Goal: Check status: Check status

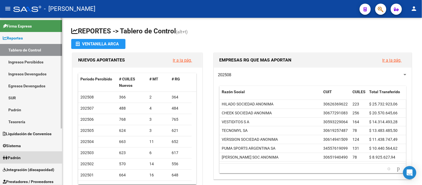
click at [21, 154] on link "Padrón" at bounding box center [31, 158] width 62 height 12
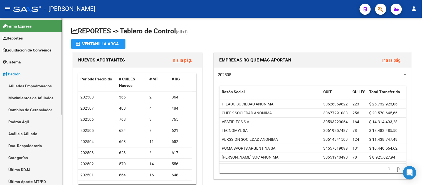
click at [34, 123] on link "Padrón Ágil" at bounding box center [31, 122] width 62 height 12
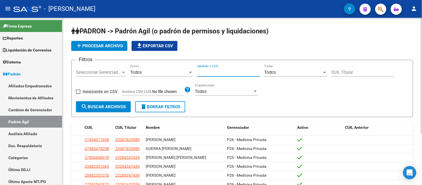
click at [208, 71] on input "Apellido o CUIL" at bounding box center [228, 72] width 63 height 5
paste input "95223190"
type input "95223190"
click at [112, 108] on span "search Buscar Archivos" at bounding box center [103, 106] width 45 height 5
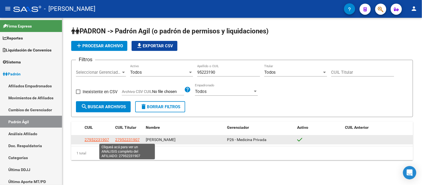
click at [133, 140] on span "27952231907" at bounding box center [127, 139] width 24 height 4
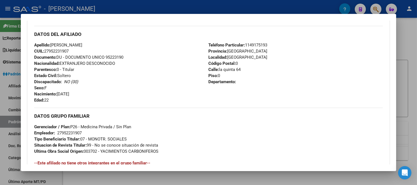
scroll to position [216, 0]
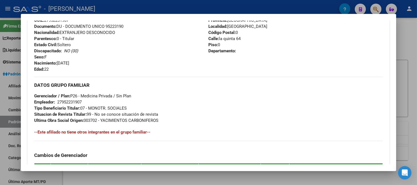
click at [137, 179] on div at bounding box center [208, 92] width 417 height 185
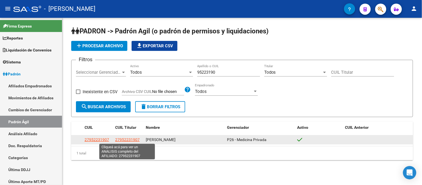
click at [128, 137] on span "27952231907" at bounding box center [127, 139] width 24 height 4
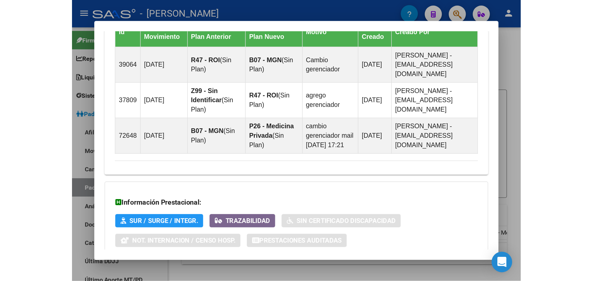
scroll to position [266, 0]
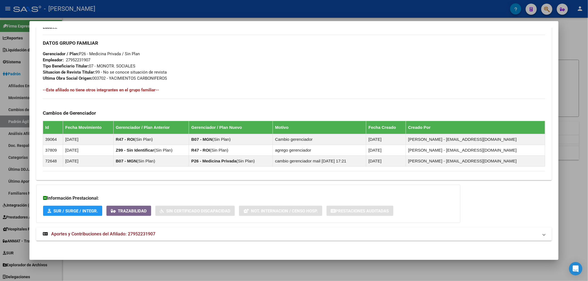
click at [422, 39] on div at bounding box center [294, 140] width 588 height 281
